Goal: Complete application form

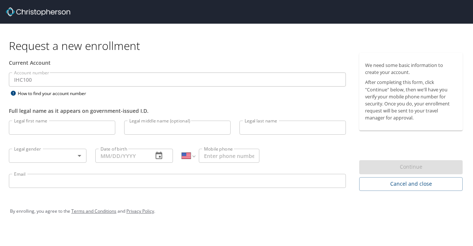
select select "US"
click at [90, 129] on input "Legal first name" at bounding box center [62, 127] width 106 height 14
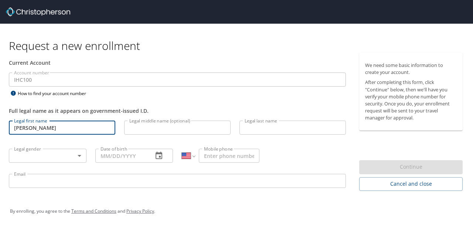
type input "[PERSON_NAME]"
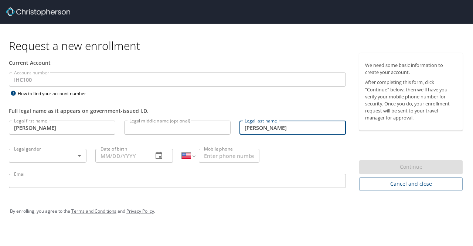
type input "[PERSON_NAME]"
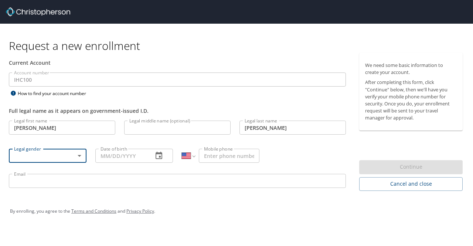
click at [80, 153] on body "Request a new enrollment Current Account Account number IHC100 Account number H…" at bounding box center [236, 123] width 473 height 246
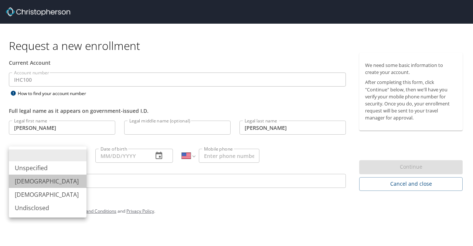
drag, startPoint x: 51, startPoint y: 181, endPoint x: 78, endPoint y: 160, distance: 33.7
click at [51, 181] on li "[DEMOGRAPHIC_DATA]" at bounding box center [48, 180] width 78 height 13
type input "[DEMOGRAPHIC_DATA]"
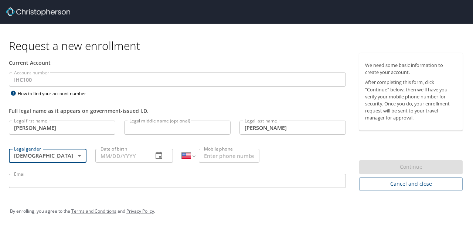
drag, startPoint x: 126, startPoint y: 151, endPoint x: 130, endPoint y: 151, distance: 4.4
click at [127, 151] on input "Date of birth" at bounding box center [121, 156] width 52 height 14
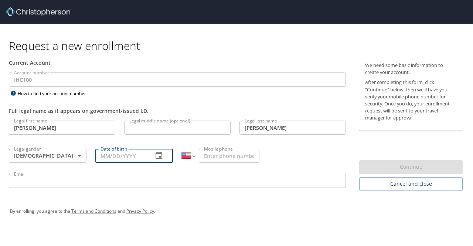
click at [159, 153] on icon "button" at bounding box center [159, 154] width 7 height 7
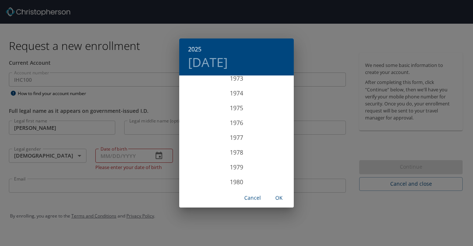
scroll to position [1079, 0]
click at [239, 83] on div "1972" at bounding box center [236, 83] width 115 height 15
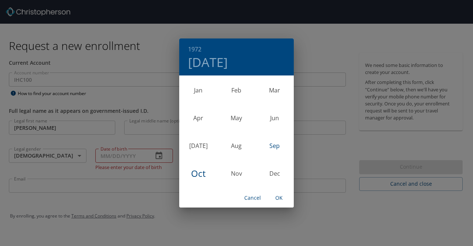
click at [270, 146] on div "Sep" at bounding box center [275, 146] width 38 height 28
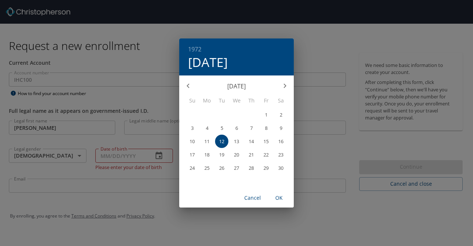
click at [251, 155] on p "21" at bounding box center [251, 154] width 5 height 5
click at [278, 196] on span "OK" at bounding box center [279, 197] width 18 height 9
type input "[DATE]"
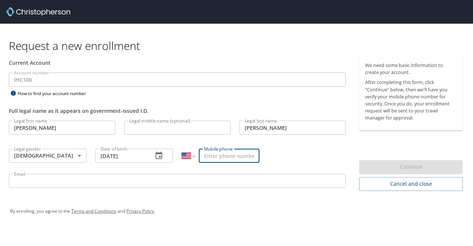
click at [221, 155] on input "Mobile phone" at bounding box center [229, 156] width 61 height 14
type input "[PHONE_NUMBER]"
click at [209, 183] on input "Email" at bounding box center [177, 181] width 337 height 14
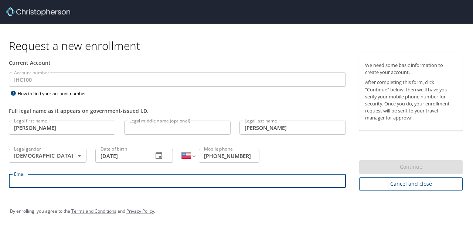
click at [415, 184] on span "Cancel and close" at bounding box center [411, 183] width 92 height 9
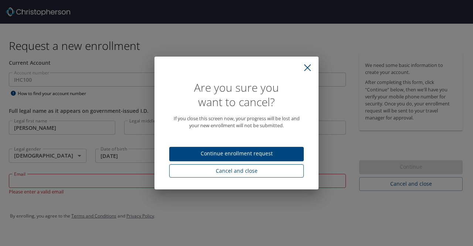
click at [248, 170] on span "Cancel and close" at bounding box center [236, 170] width 123 height 9
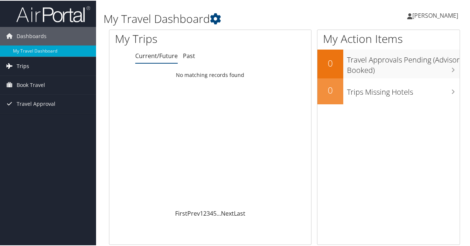
click at [23, 63] on span "Trips" at bounding box center [23, 65] width 13 height 18
click at [39, 116] on span "Book Travel" at bounding box center [31, 117] width 28 height 18
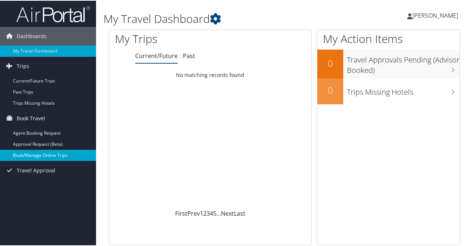
click at [51, 154] on link "Book/Manage Online Trips" at bounding box center [48, 154] width 96 height 11
